Goal: Use online tool/utility: Utilize a website feature to perform a specific function

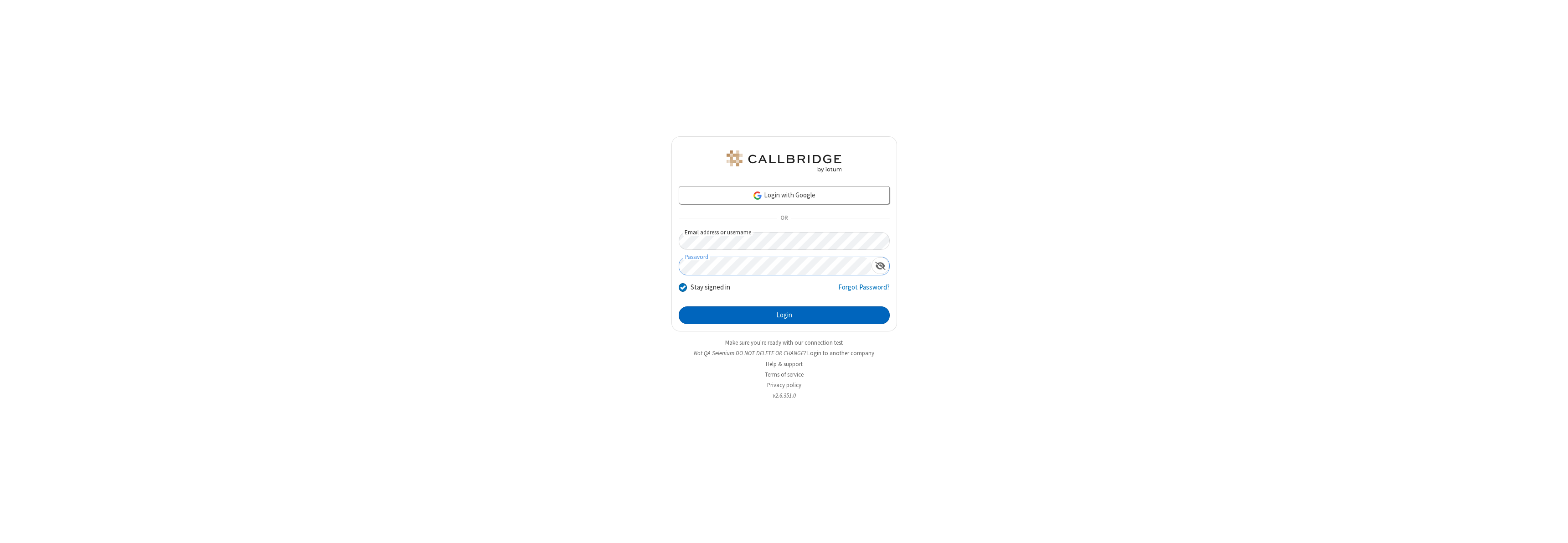
click at [784, 315] on button "Login" at bounding box center [784, 315] width 211 height 18
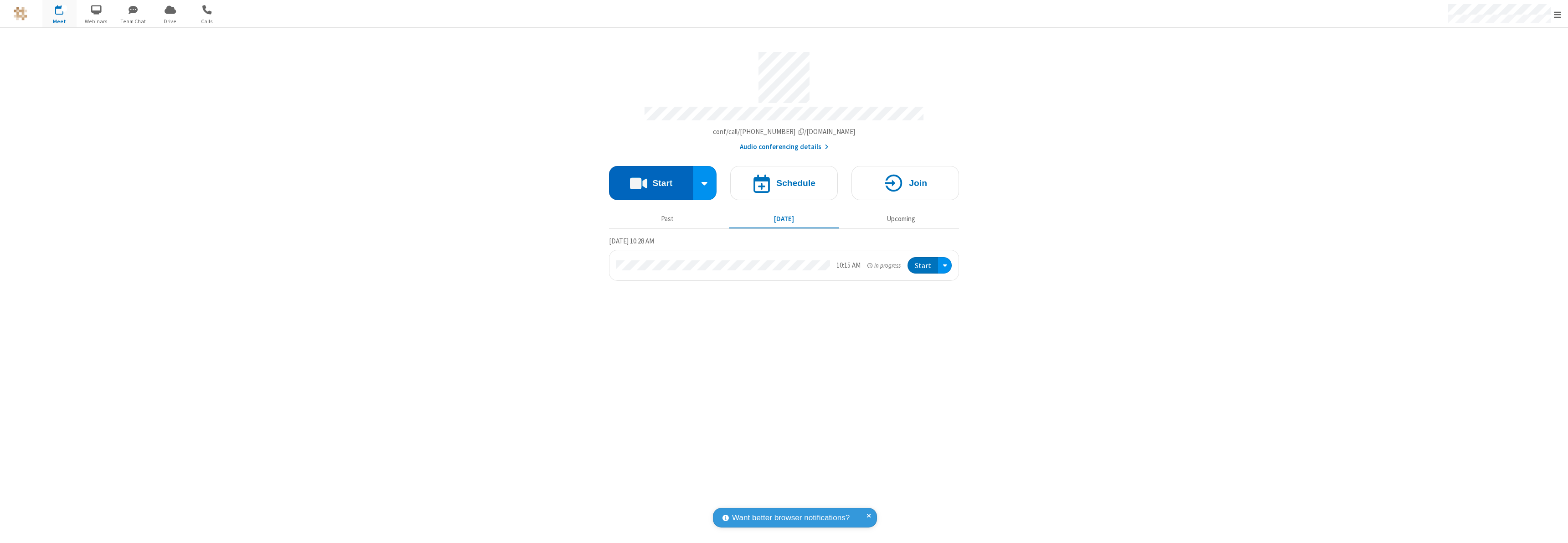
click at [651, 179] on button "Start" at bounding box center [651, 183] width 85 height 34
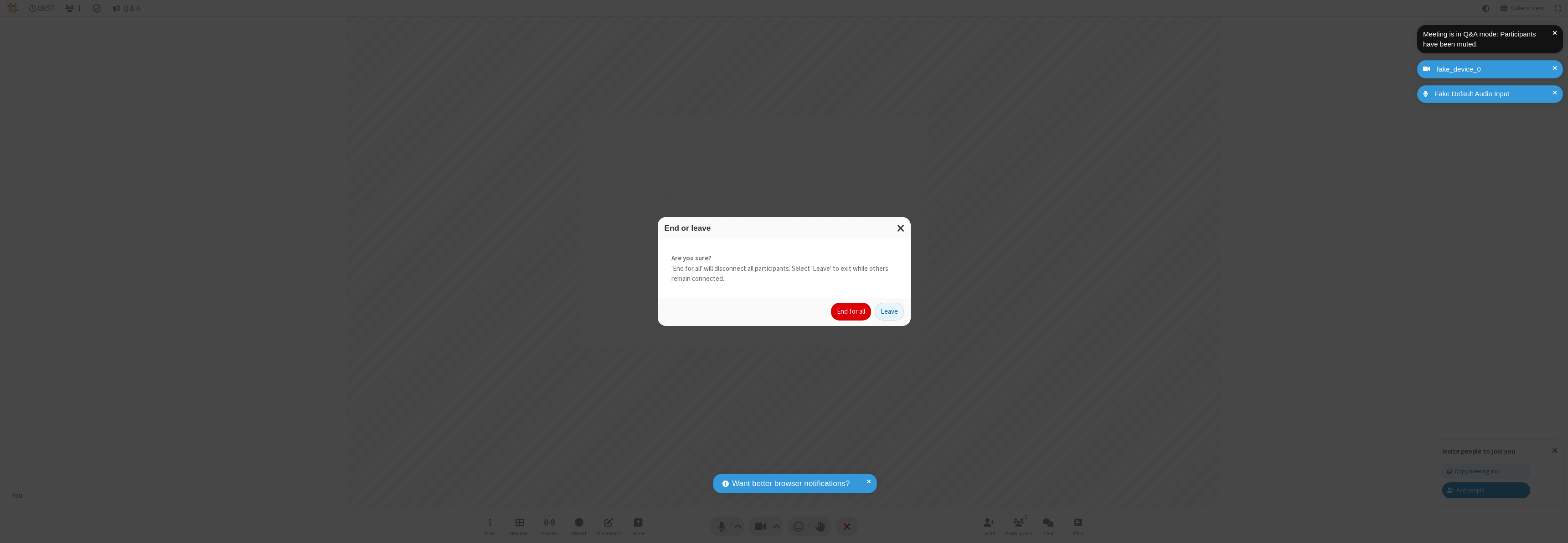
click at [851, 312] on button "End for all" at bounding box center [851, 312] width 40 height 18
